Goal: Task Accomplishment & Management: Use online tool/utility

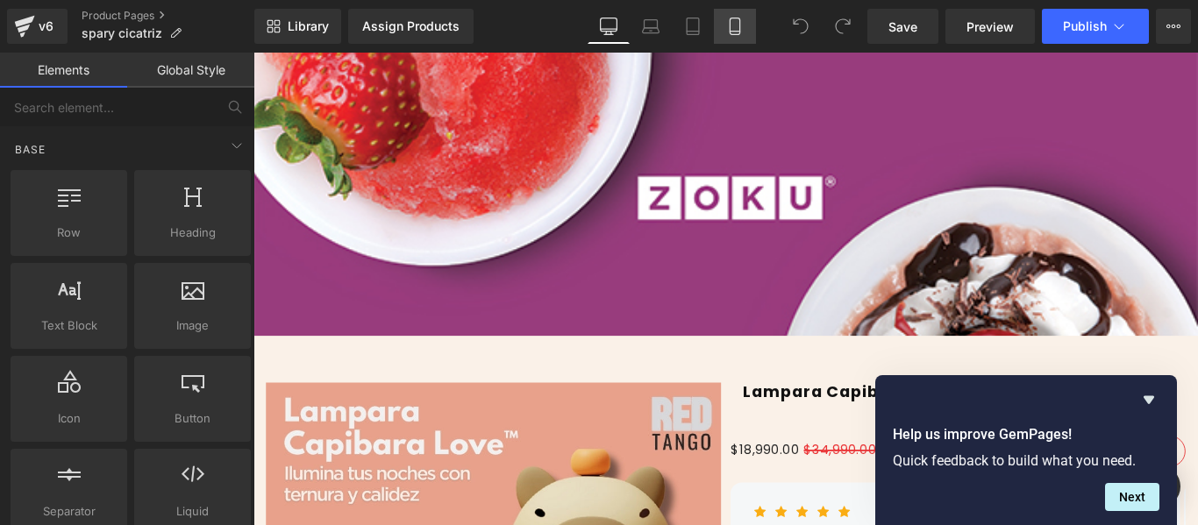
click at [743, 26] on icon at bounding box center [735, 27] width 18 height 18
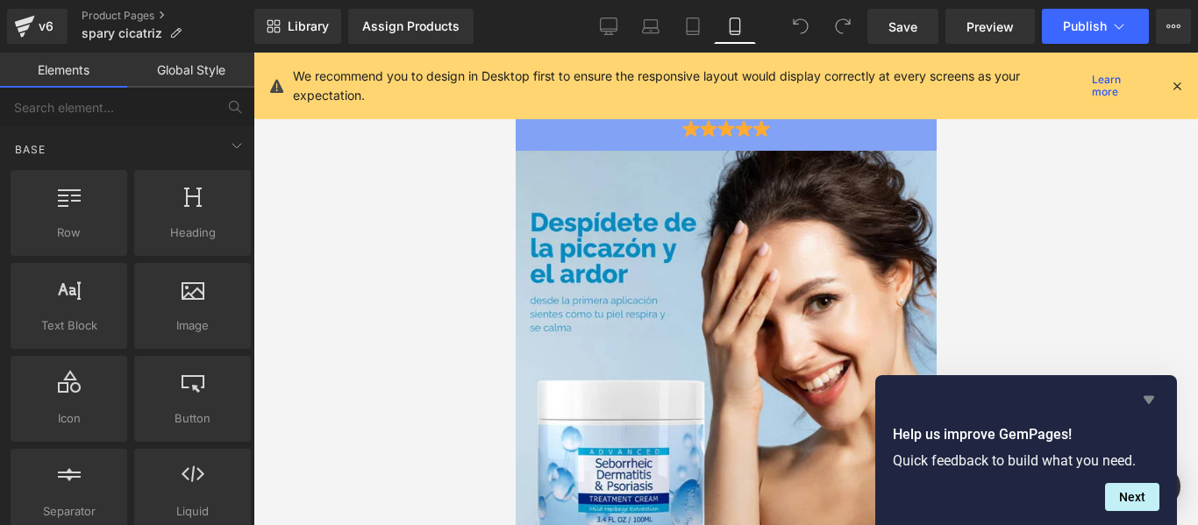
click at [1142, 402] on icon "Hide survey" at bounding box center [1148, 399] width 21 height 21
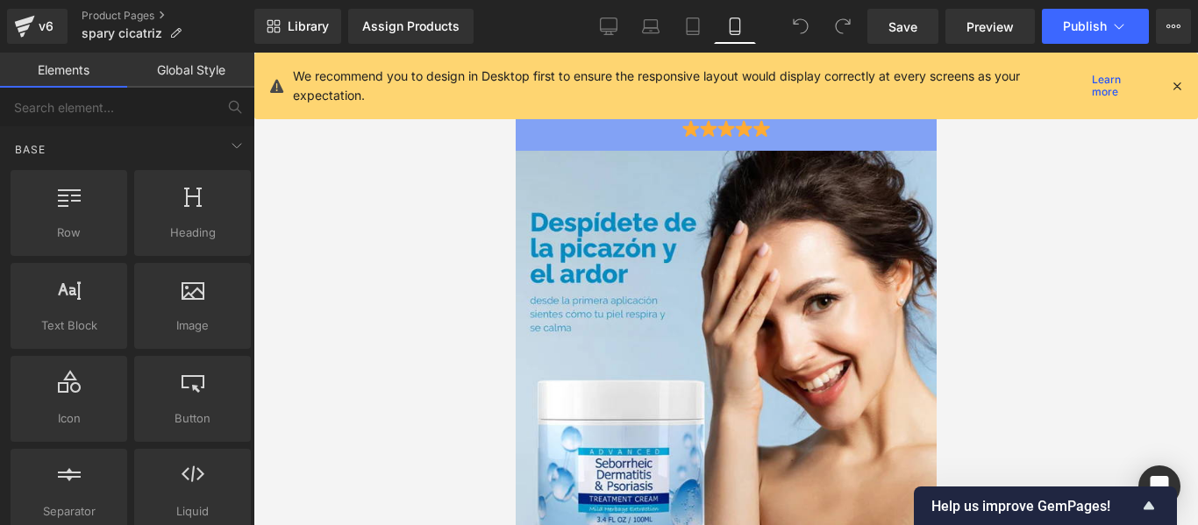
click at [1177, 83] on icon at bounding box center [1177, 86] width 16 height 16
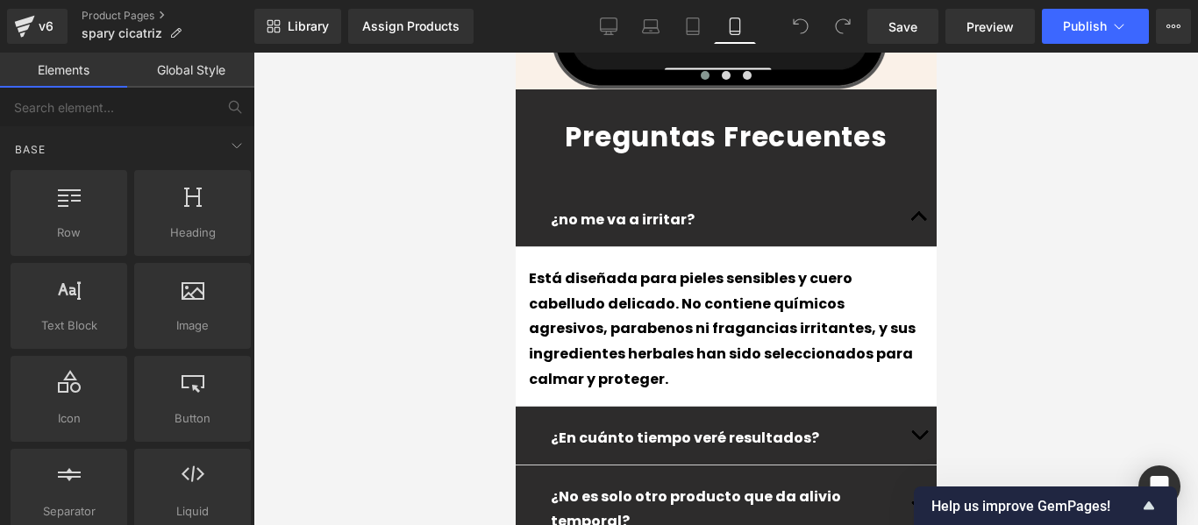
scroll to position [4763, 0]
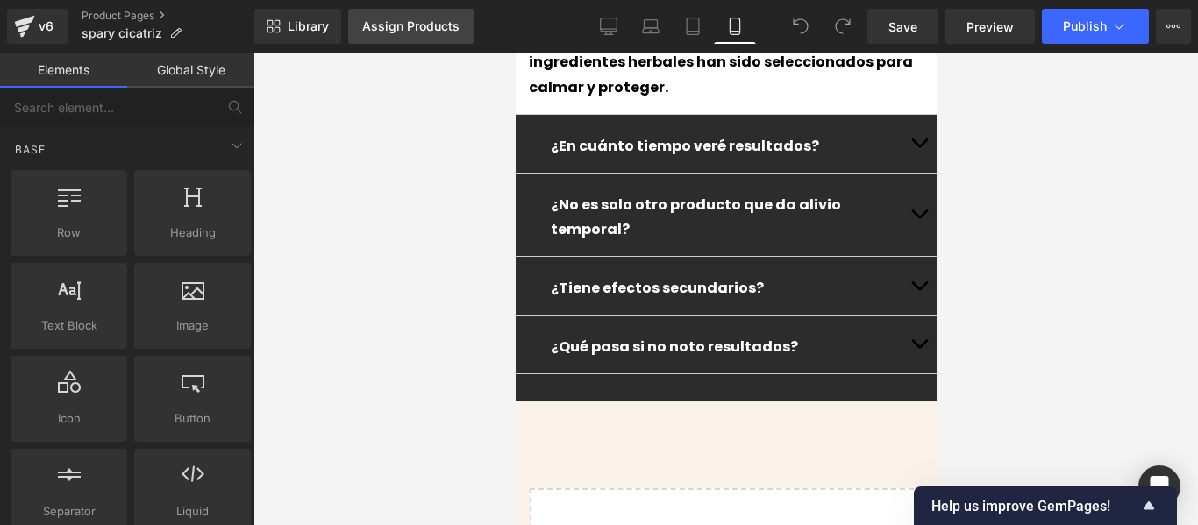
click at [359, 36] on link "Assign Products" at bounding box center [410, 26] width 125 height 35
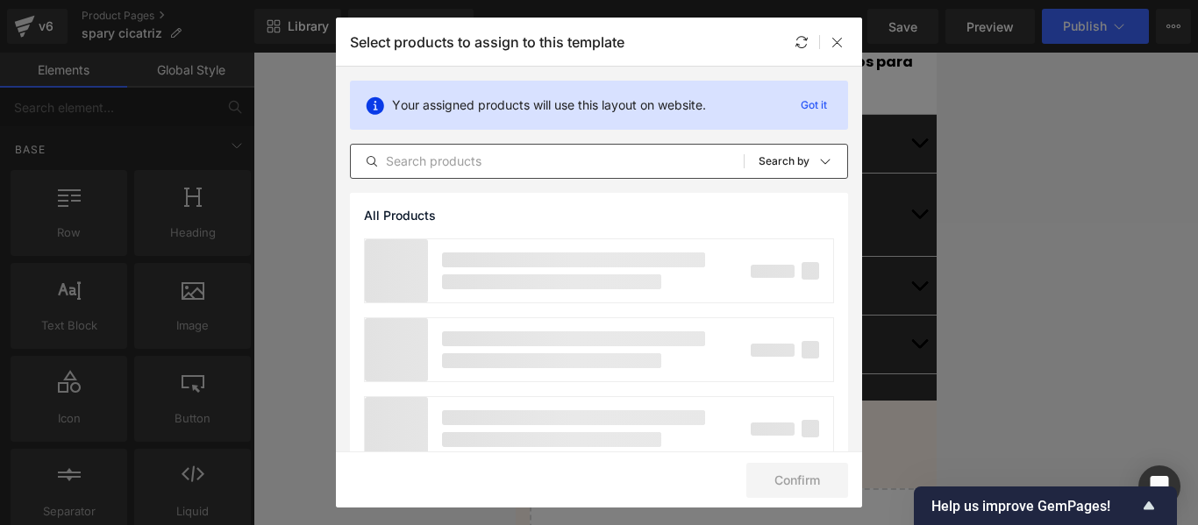
click at [394, 148] on div "All Products Shopify Collections Product Templates Shopify Collections Sort: Se…" at bounding box center [599, 161] width 498 height 35
click at [427, 172] on div "All Products Shopify Collections Product Templates Shopify Collections Sort: Se…" at bounding box center [599, 161] width 498 height 35
click at [428, 167] on input "text" at bounding box center [547, 161] width 393 height 21
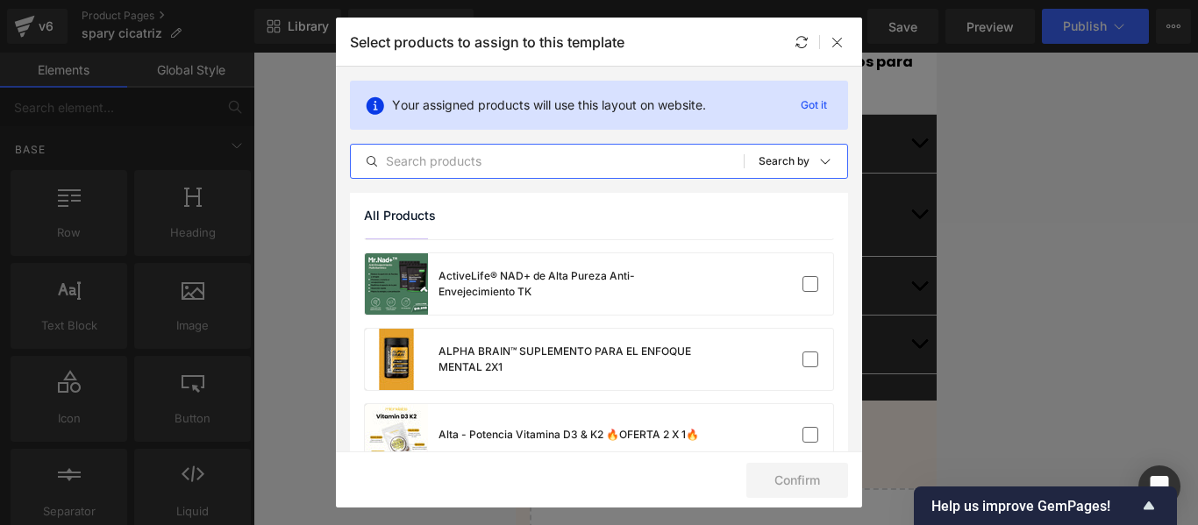
scroll to position [0, 0]
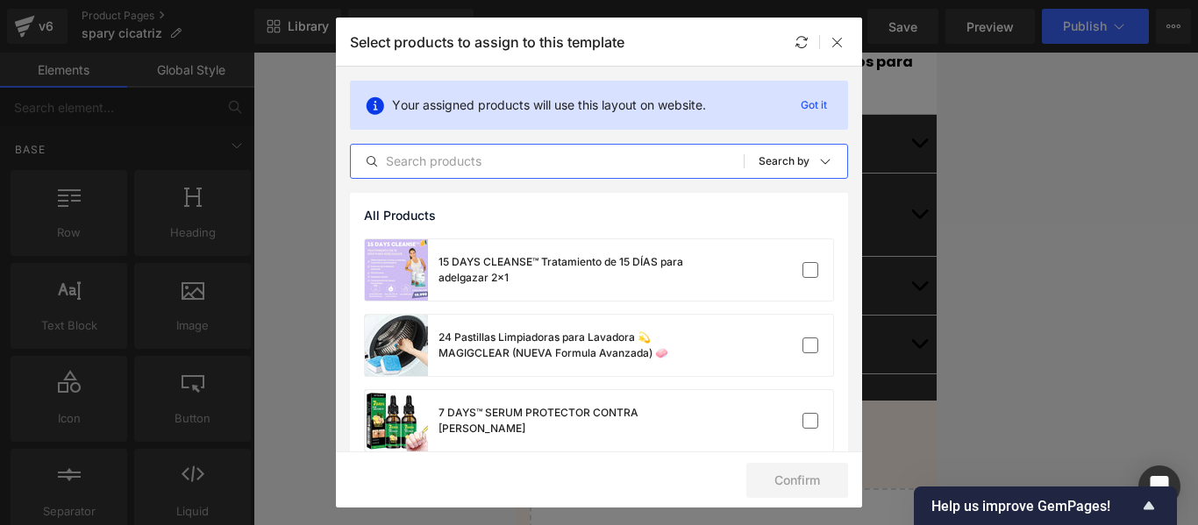
click at [478, 156] on input "text" at bounding box center [547, 161] width 393 height 21
click at [469, 169] on input "text" at bounding box center [547, 161] width 393 height 21
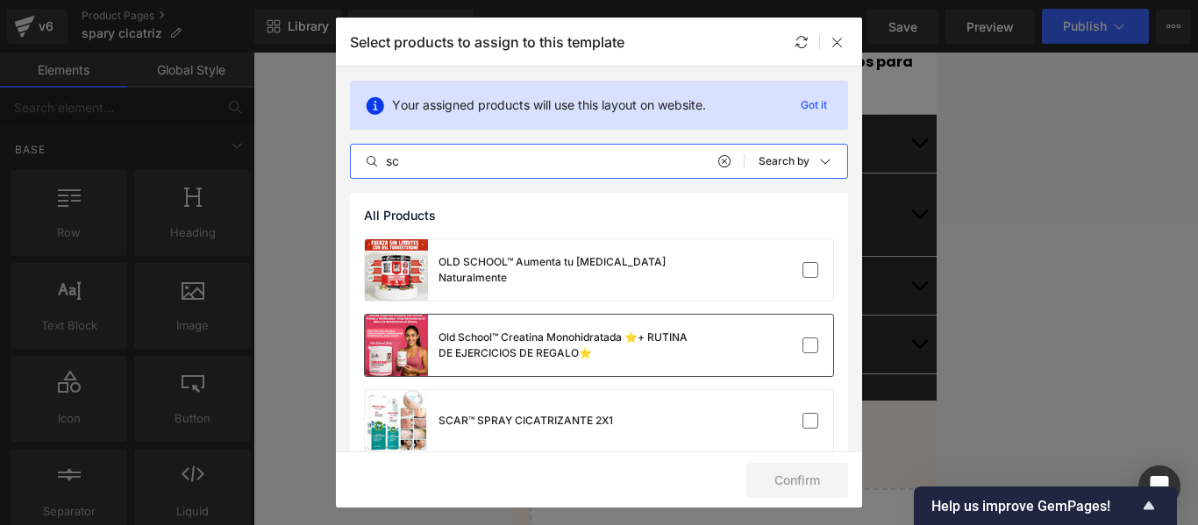
scroll to position [25, 0]
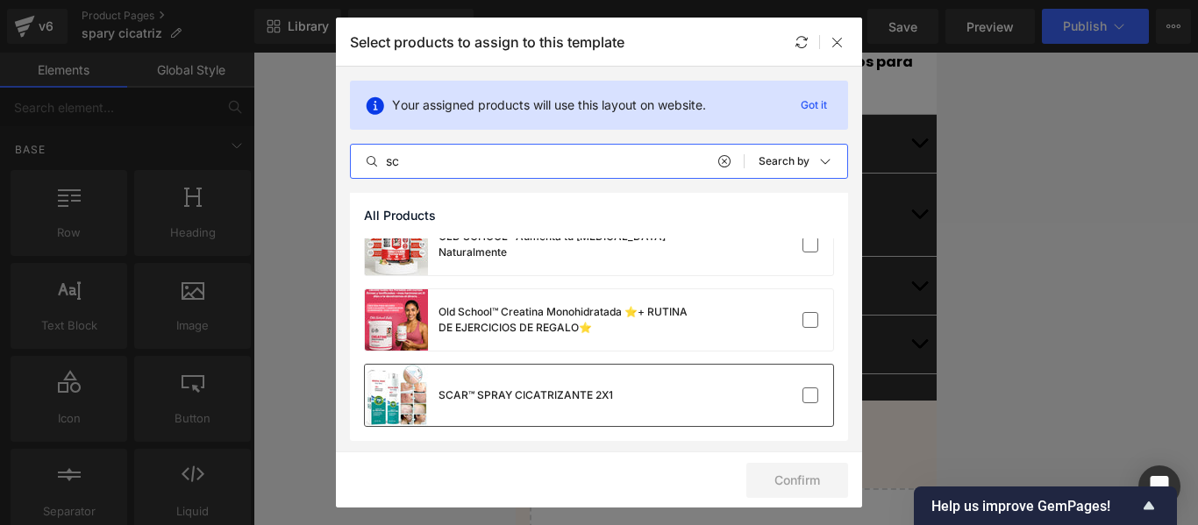
type input "sc"
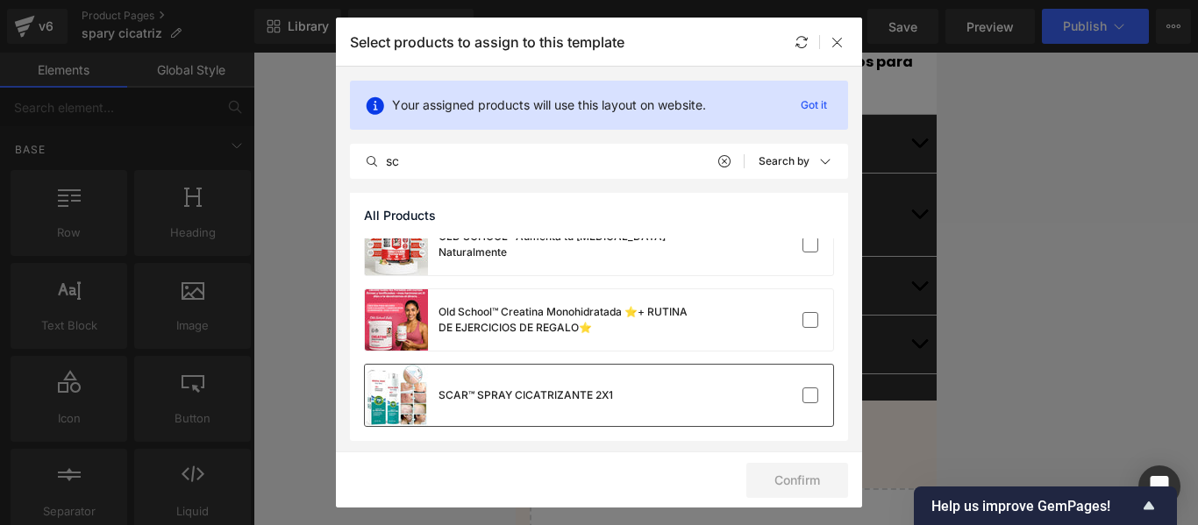
click at [584, 390] on div "SCAR™ SPRAY CICATRIZANTE 2X1" at bounding box center [525, 395] width 174 height 16
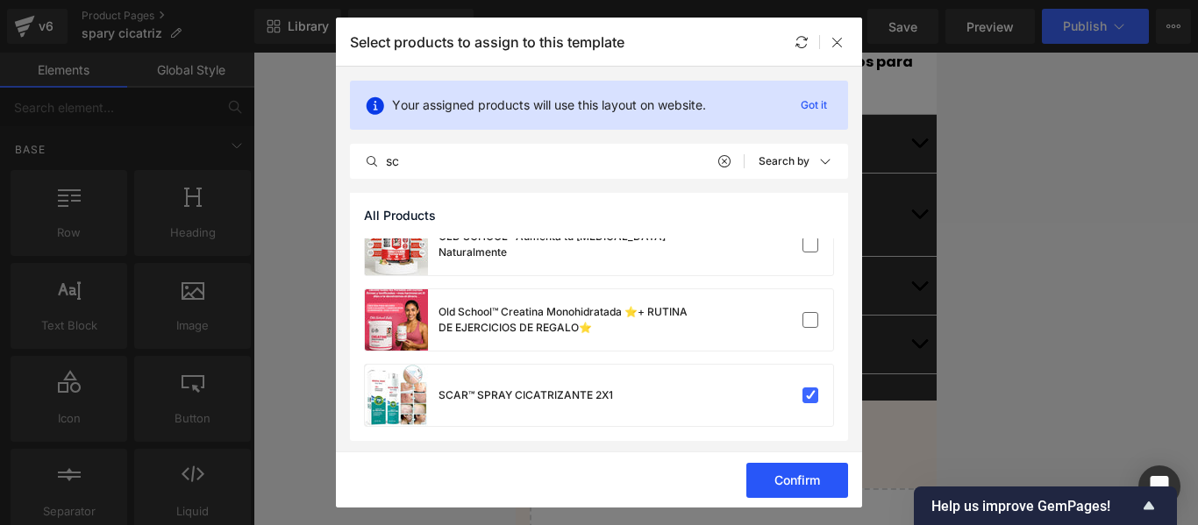
click at [809, 474] on button "Confirm" at bounding box center [797, 480] width 102 height 35
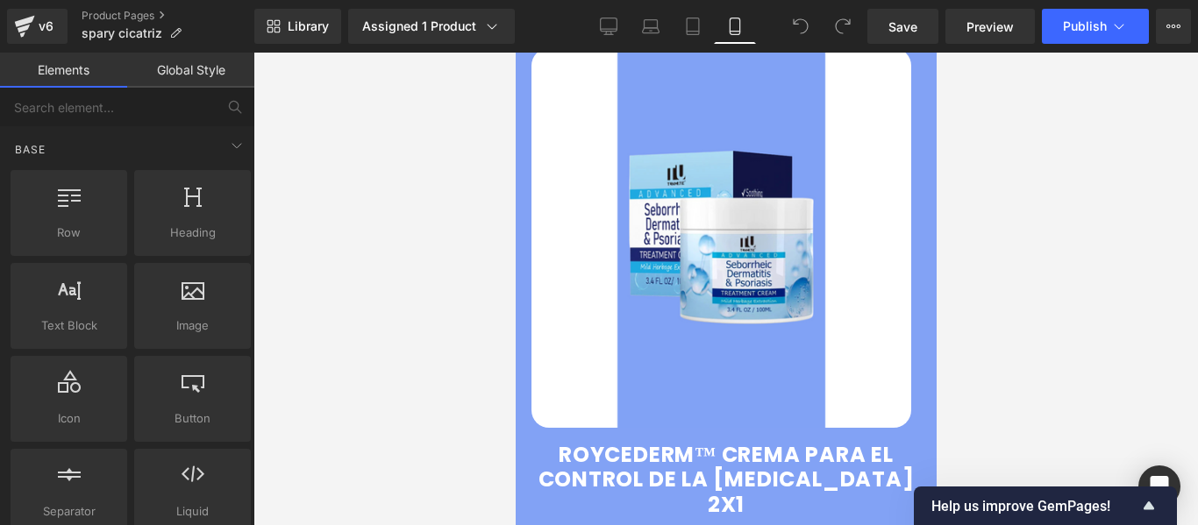
scroll to position [0, 0]
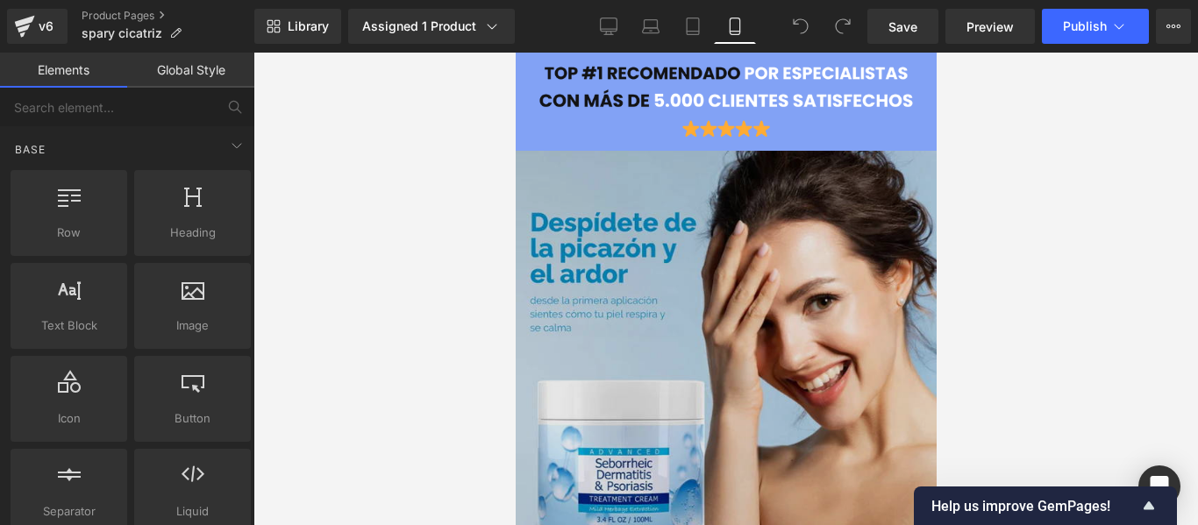
click at [679, 332] on img at bounding box center [725, 361] width 421 height 421
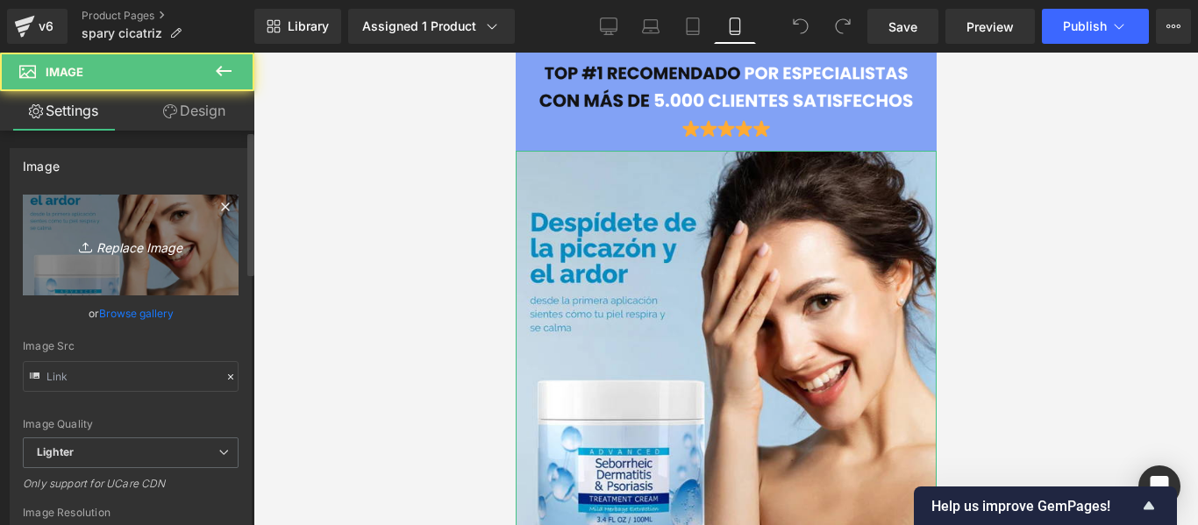
type input "[URL][DOMAIN_NAME]"
click at [84, 244] on icon at bounding box center [88, 247] width 18 height 18
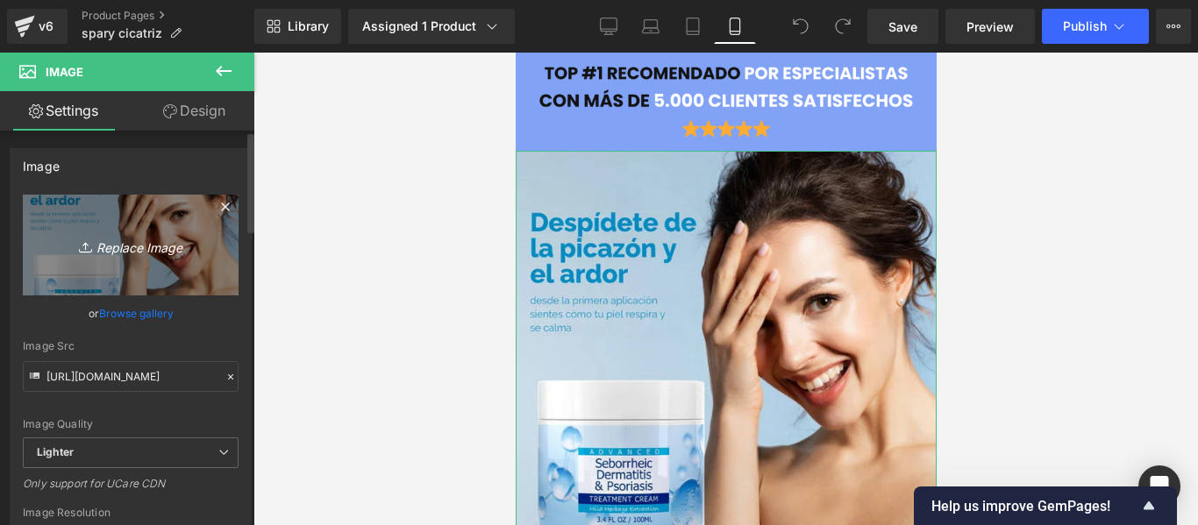
type input "C:\fakepath\Img_5_13356337-e737-4e02-9262-ab87d842eaa5.webp"
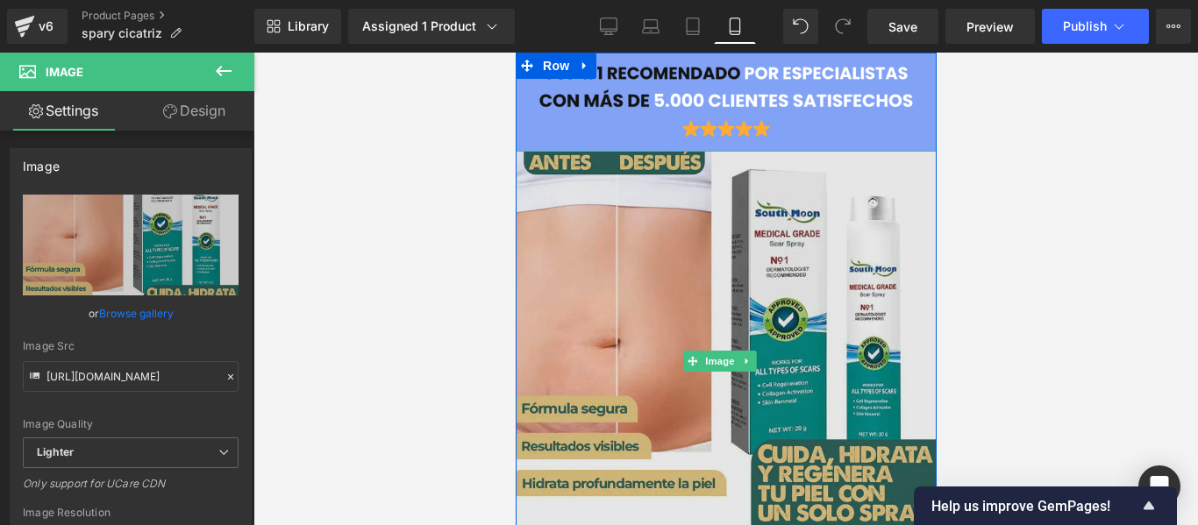
type input "[URL][DOMAIN_NAME]"
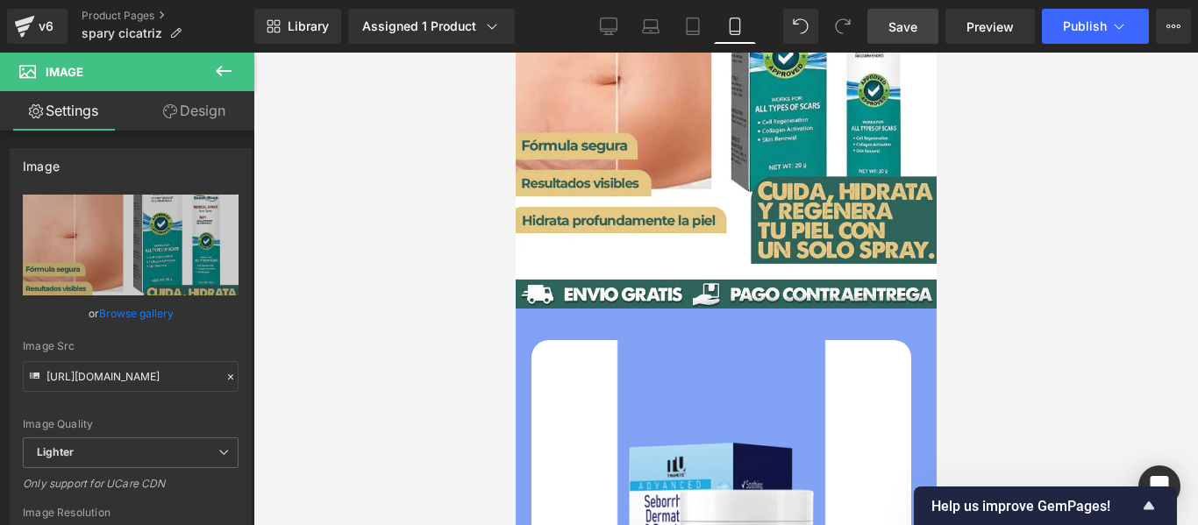
click at [903, 18] on span "Save" at bounding box center [902, 27] width 29 height 18
